Goal: Information Seeking & Learning: Learn about a topic

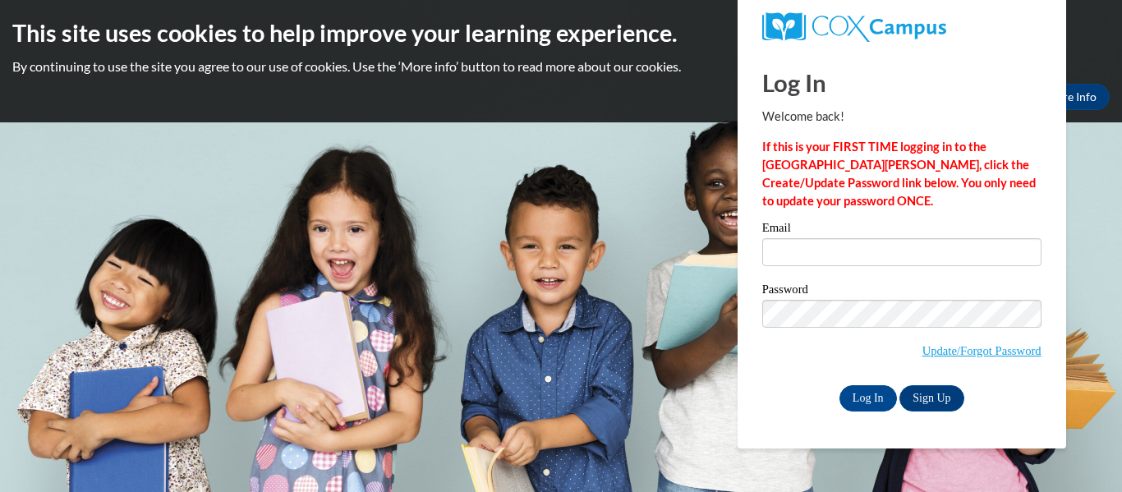
type input "lhhill@kusd.edu"
click at [909, 295] on label "Password" at bounding box center [902, 291] width 279 height 16
click at [866, 410] on div "Log In Welcome back! If this is your FIRST TIME logging in to the NEW Cox Campu…" at bounding box center [902, 248] width 353 height 399
click at [858, 394] on input "Log In" at bounding box center [869, 398] width 58 height 26
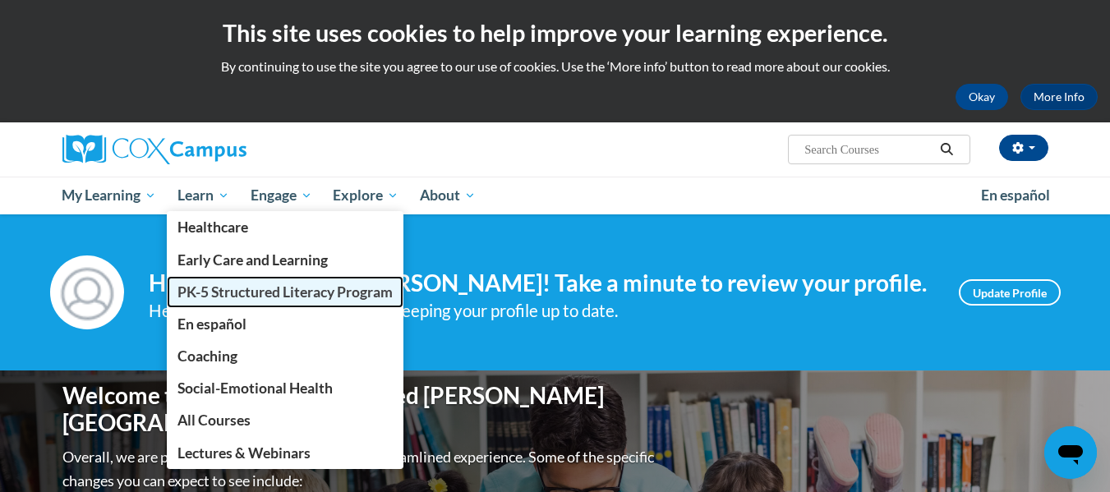
click at [260, 293] on span "PK-5 Structured Literacy Program" at bounding box center [284, 291] width 215 height 17
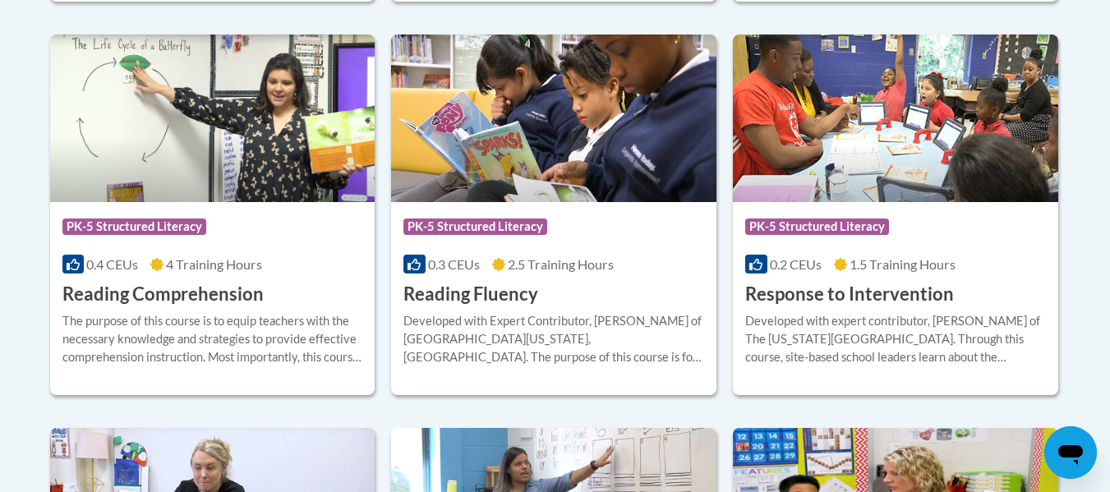
scroll to position [1585, 0]
